Goal: Task Accomplishment & Management: Complete application form

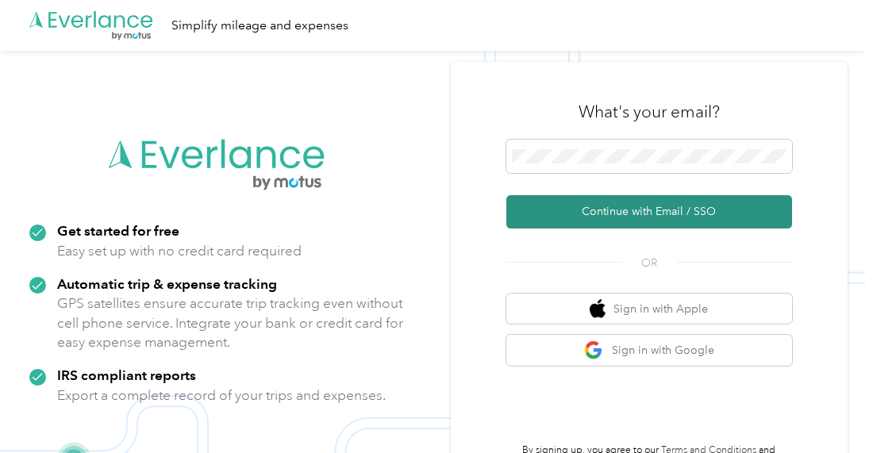
click at [653, 215] on button "Continue with Email / SSO" at bounding box center [649, 211] width 286 height 33
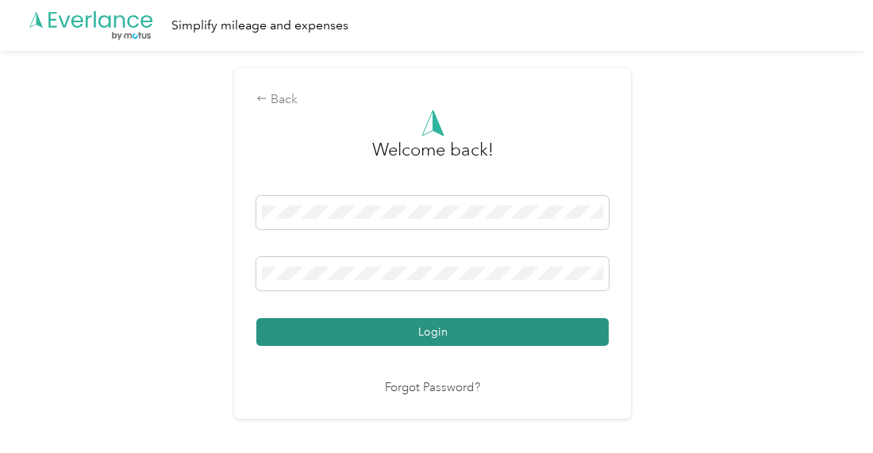
click at [536, 325] on button "Login" at bounding box center [432, 332] width 352 height 28
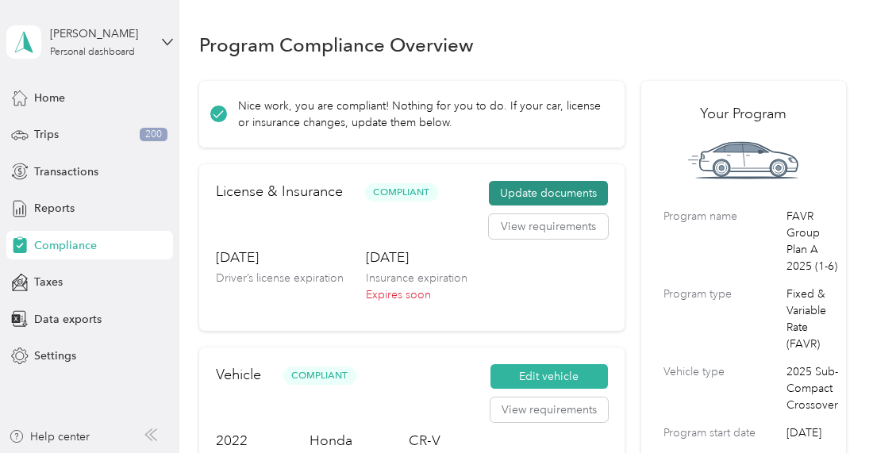
click at [522, 191] on button "Update documents" at bounding box center [548, 193] width 119 height 25
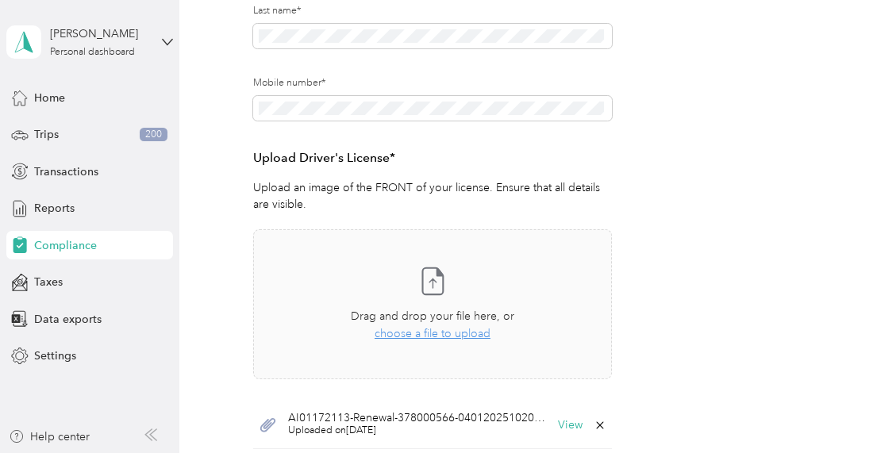
scroll to position [336, 0]
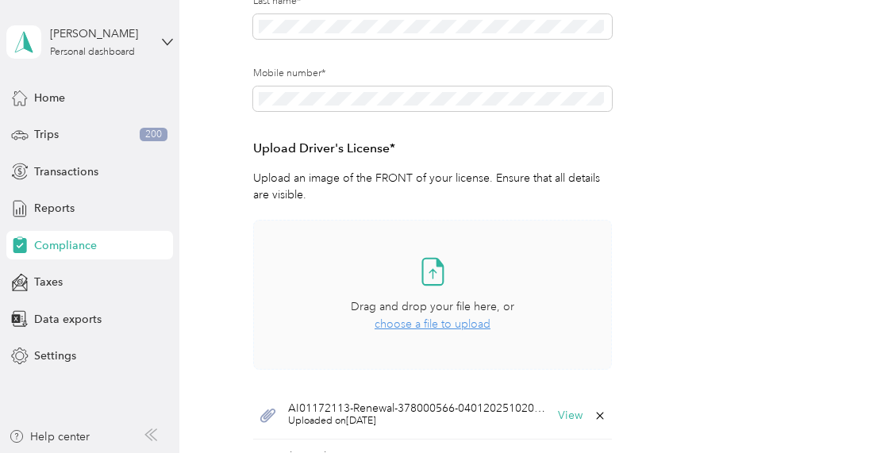
click at [410, 327] on span "choose a file to upload" at bounding box center [432, 323] width 116 height 13
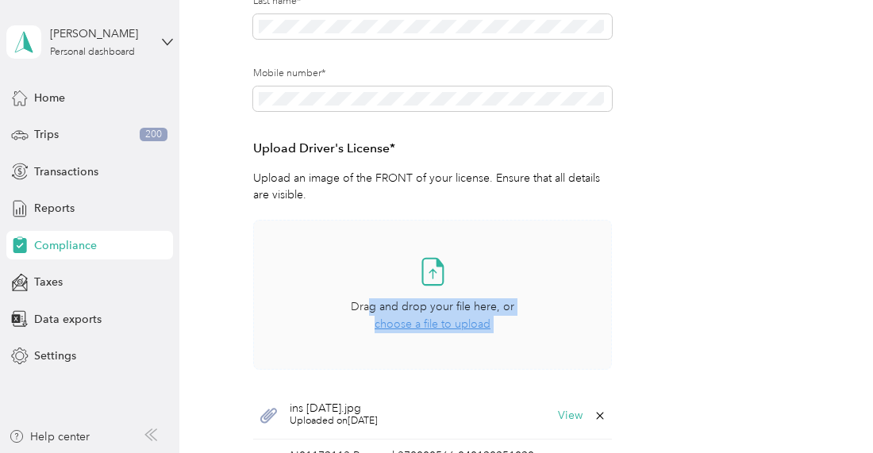
drag, startPoint x: 267, startPoint y: 416, endPoint x: 371, endPoint y: 315, distance: 145.3
click at [371, 315] on div "Take a photo or choose a photo from your library Drag and drop your file here, …" at bounding box center [432, 378] width 359 height 316
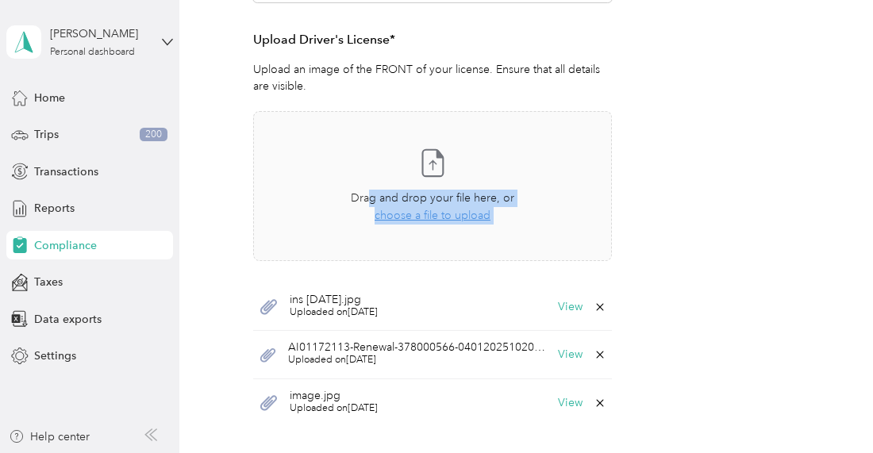
scroll to position [456, 0]
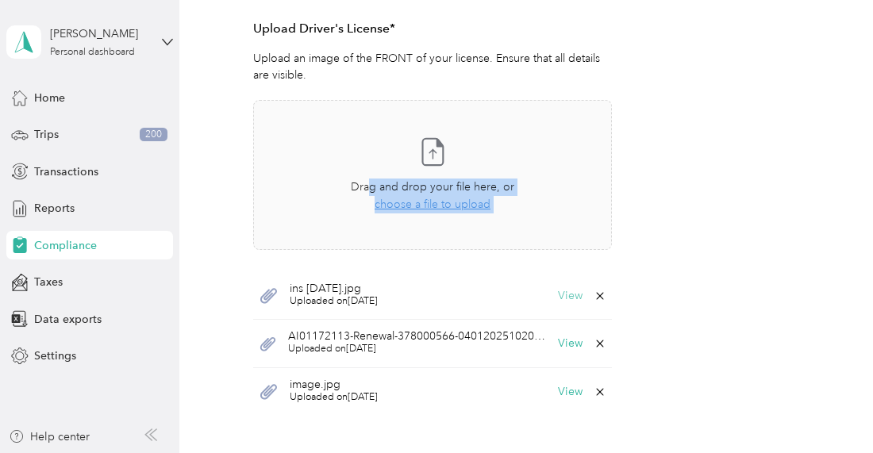
click at [570, 290] on button "View" at bounding box center [570, 295] width 25 height 11
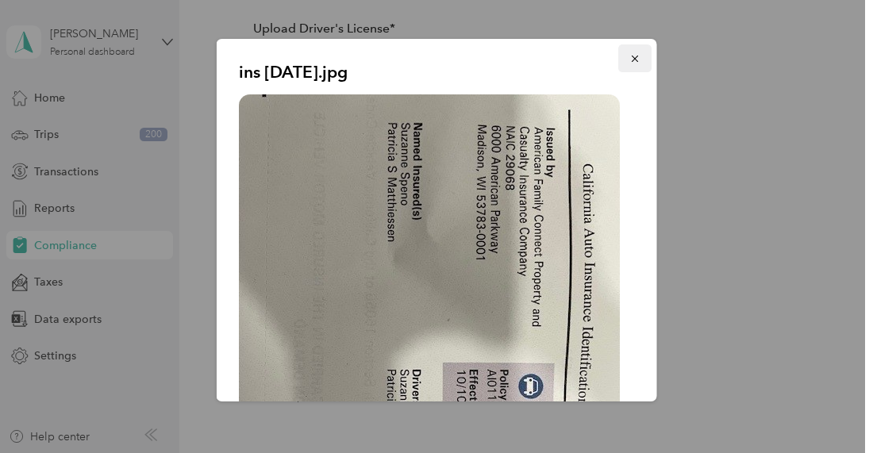
click at [629, 55] on icon "button" at bounding box center [634, 58] width 11 height 11
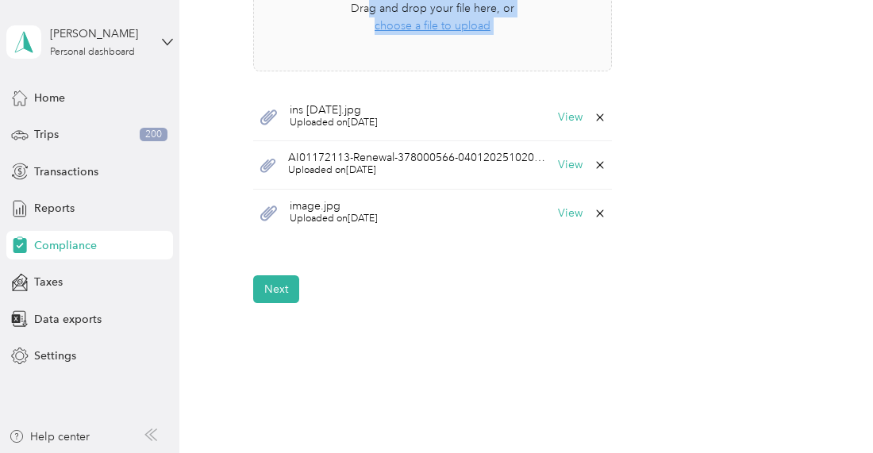
scroll to position [654, 0]
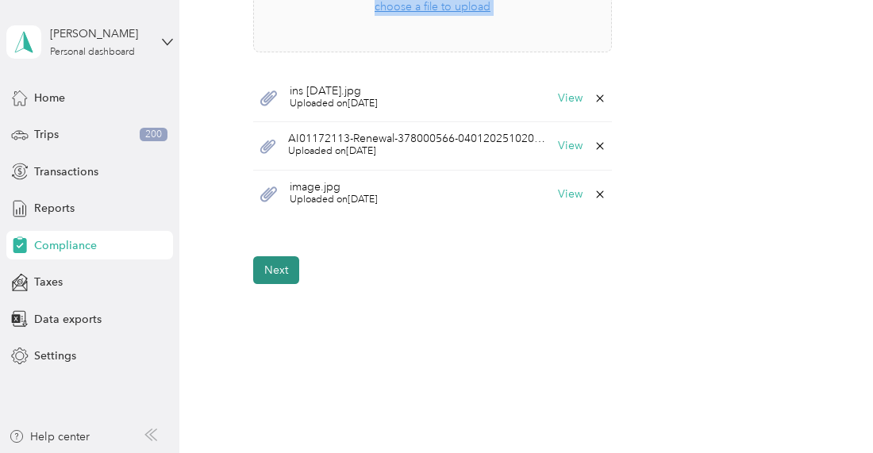
click at [282, 269] on button "Next" at bounding box center [276, 270] width 46 height 28
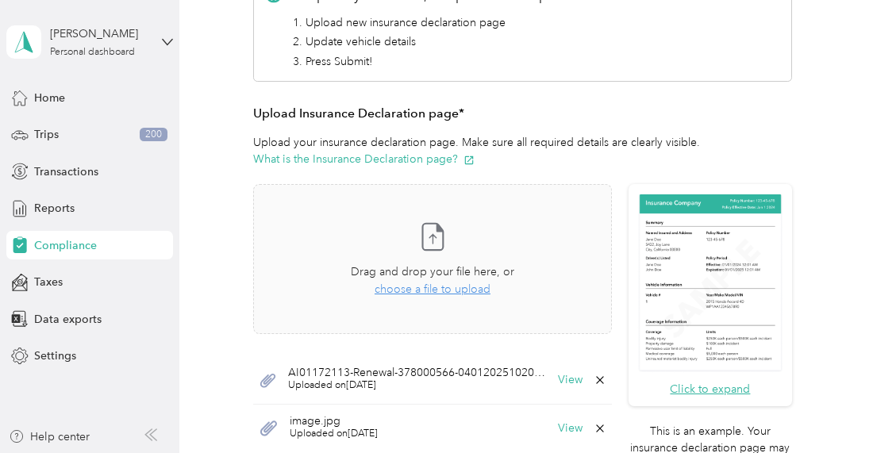
scroll to position [353, 0]
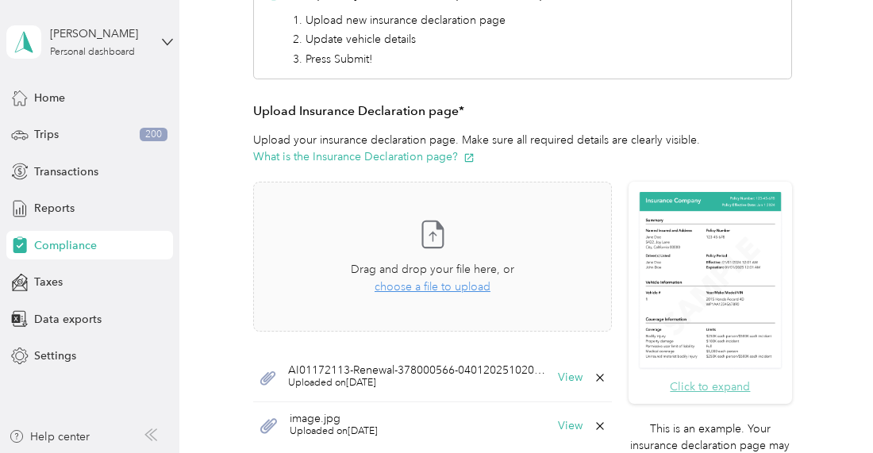
click at [702, 384] on button "Click to expand" at bounding box center [710, 386] width 80 height 17
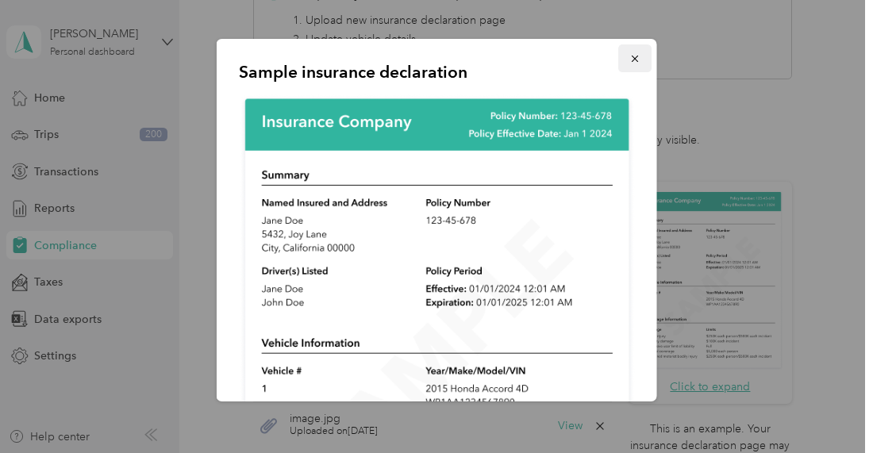
click at [631, 58] on icon "button" at bounding box center [634, 59] width 6 height 6
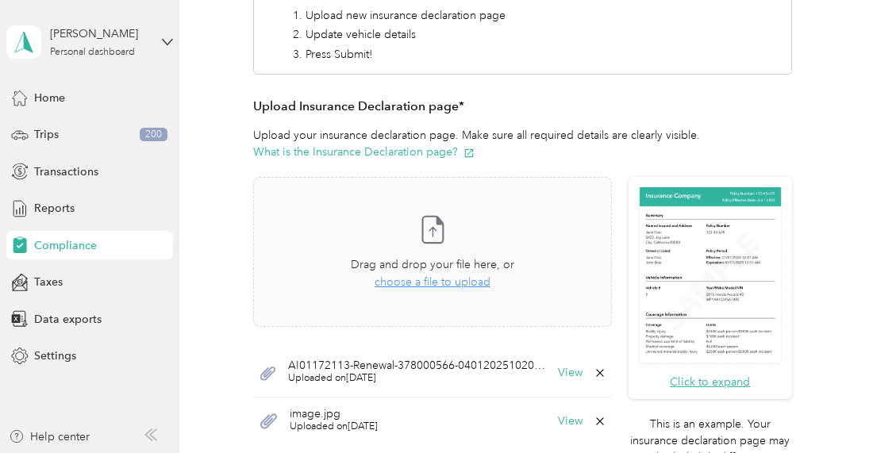
scroll to position [351, 0]
